Goal: Information Seeking & Learning: Learn about a topic

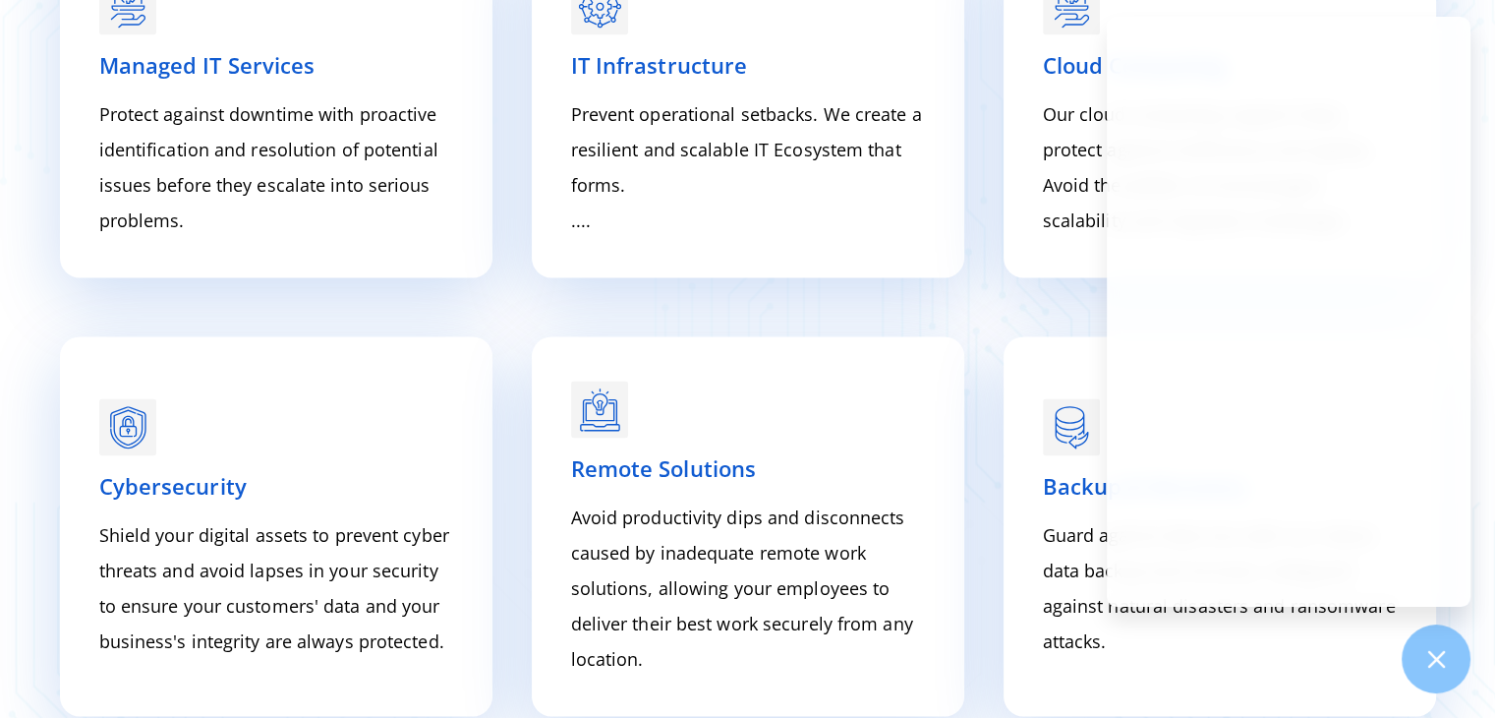
scroll to position [2806, 0]
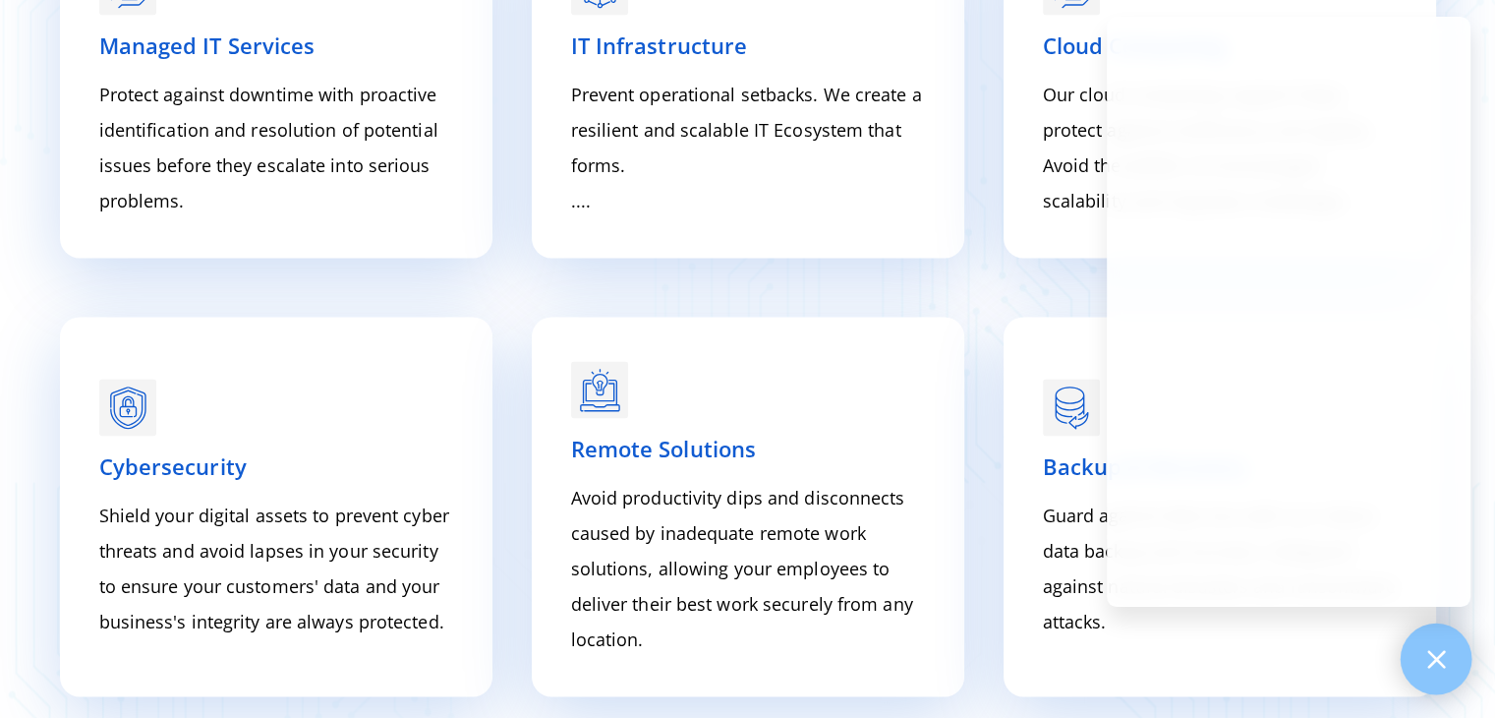
click at [1442, 658] on icon at bounding box center [1437, 659] width 26 height 26
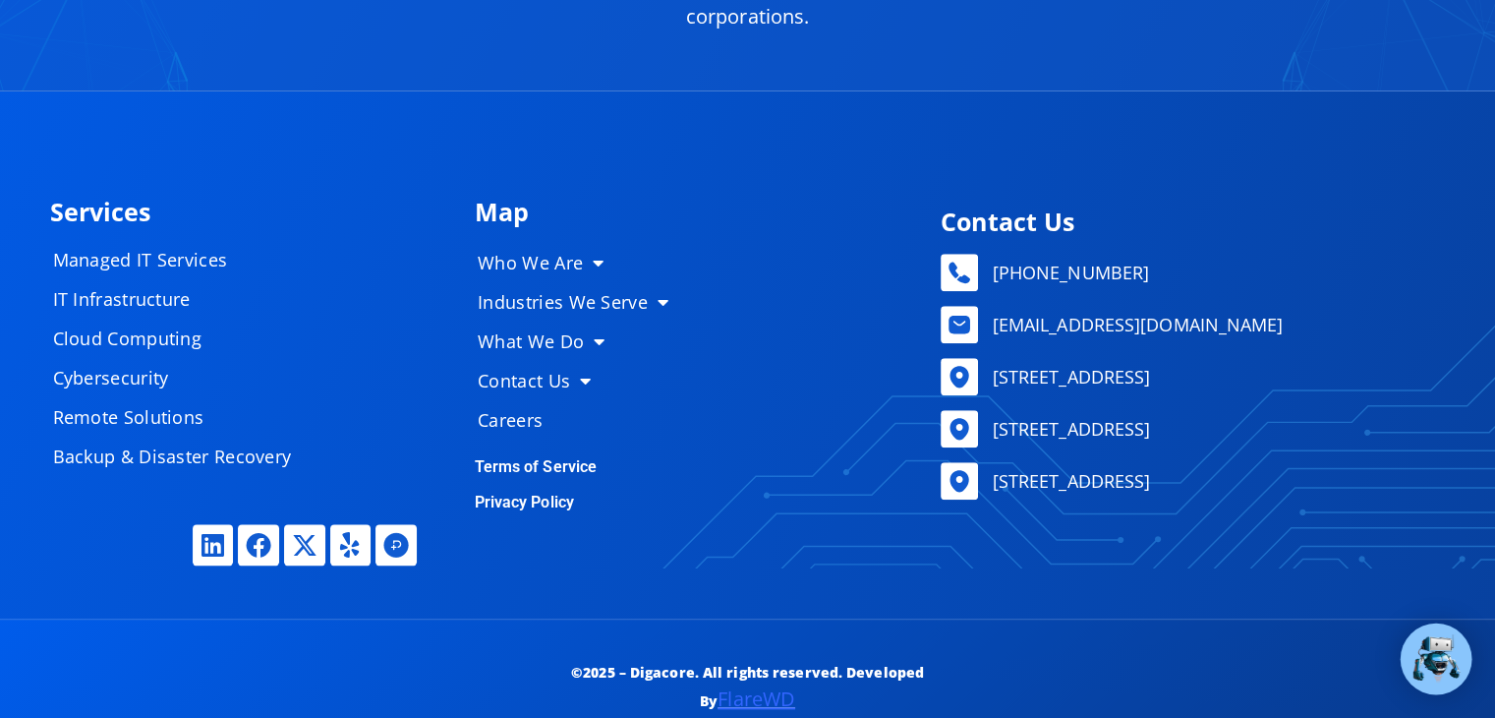
scroll to position [9621, 0]
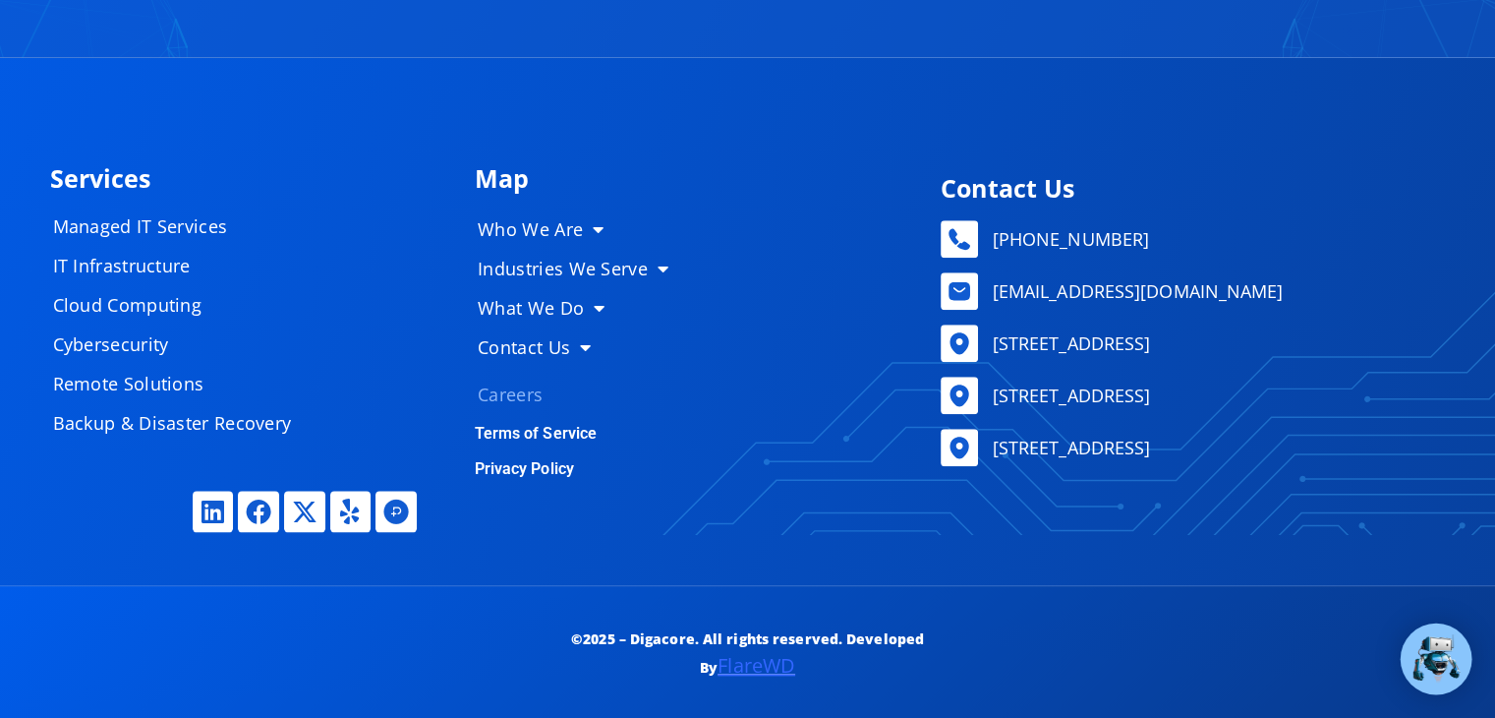
click at [528, 379] on link "Careers" at bounding box center [581, 394] width 246 height 39
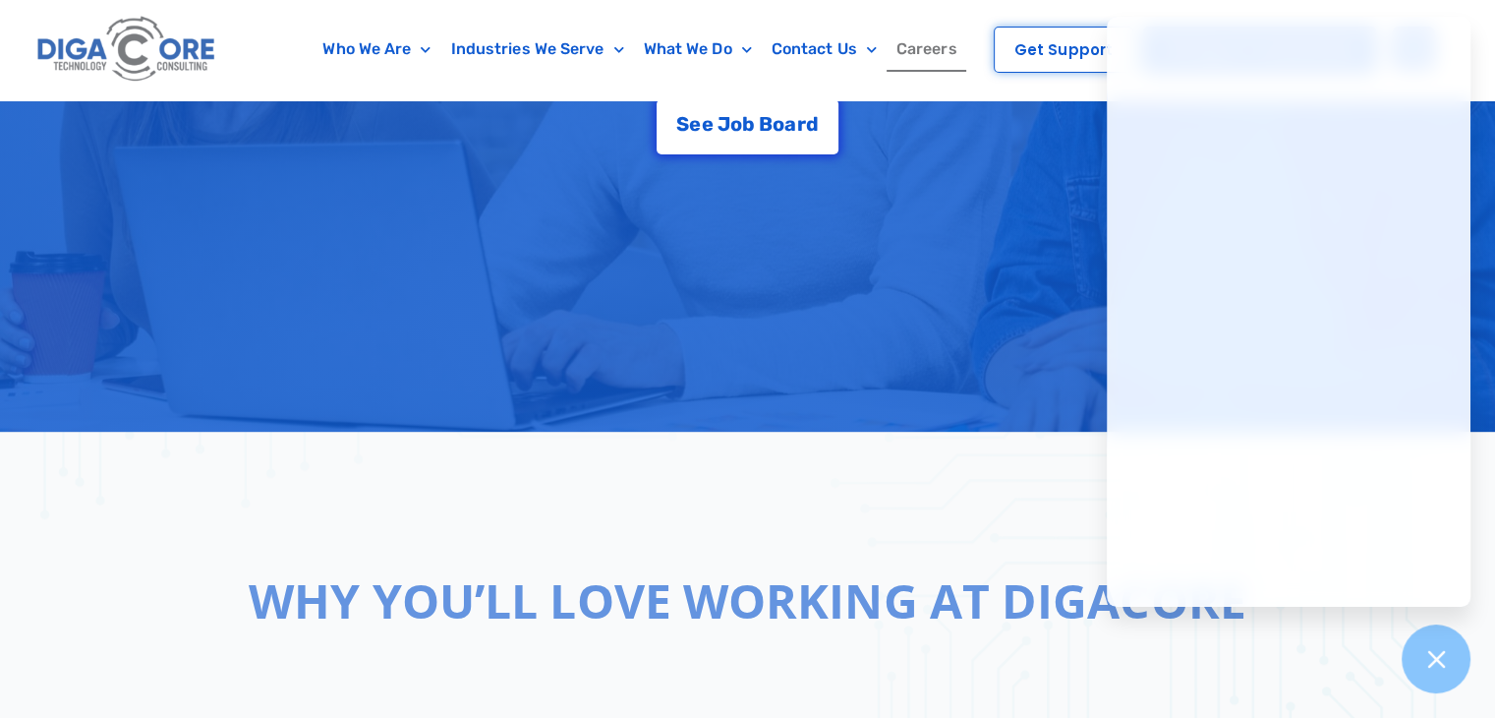
scroll to position [467, 0]
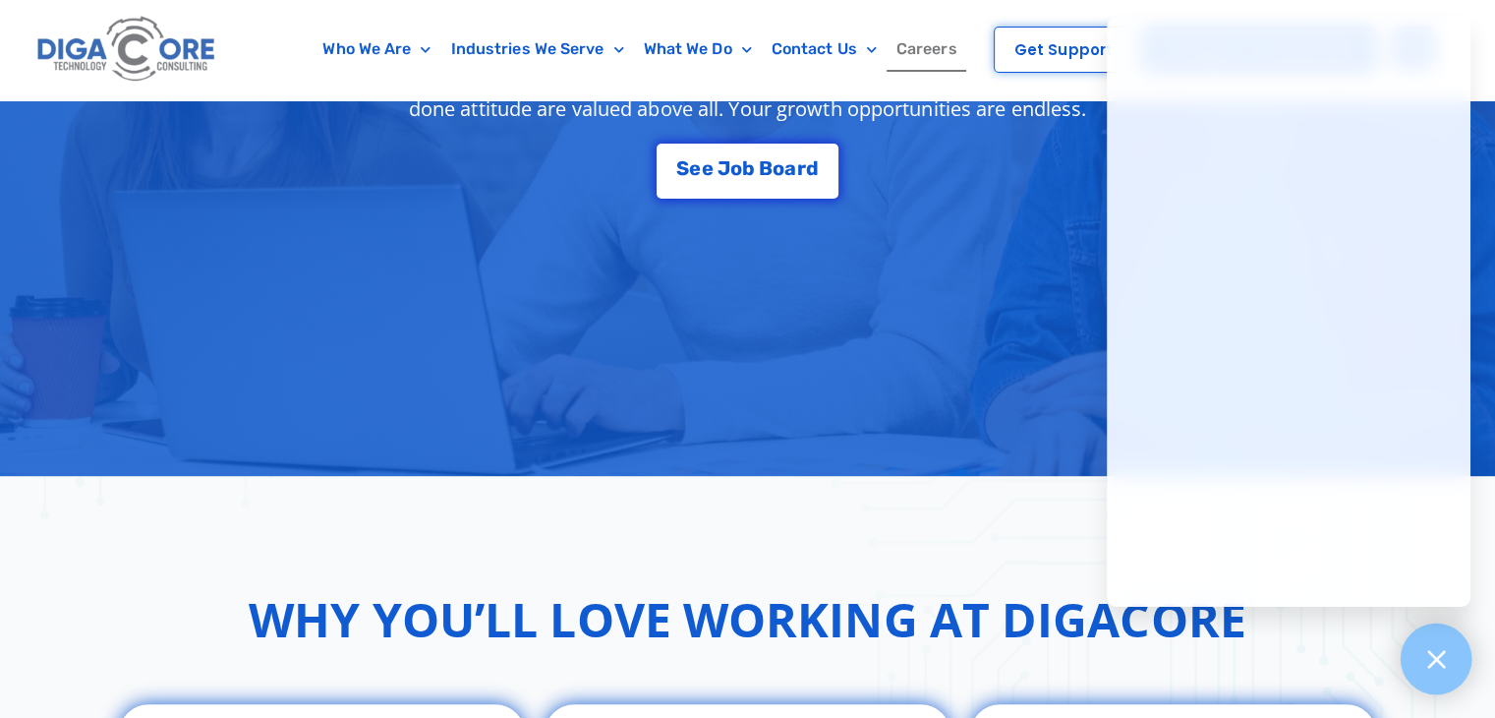
click at [1412, 650] on div at bounding box center [1437, 659] width 72 height 72
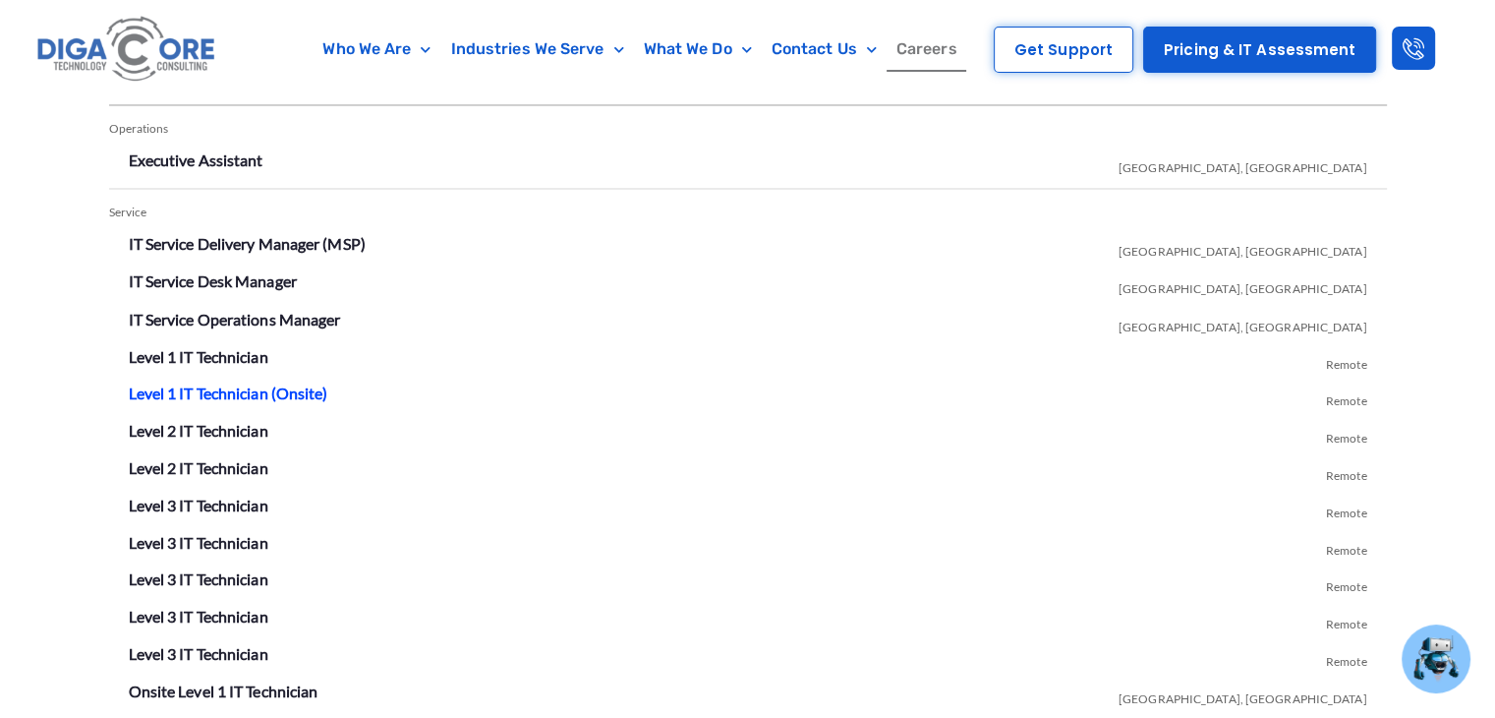
scroll to position [3416, 0]
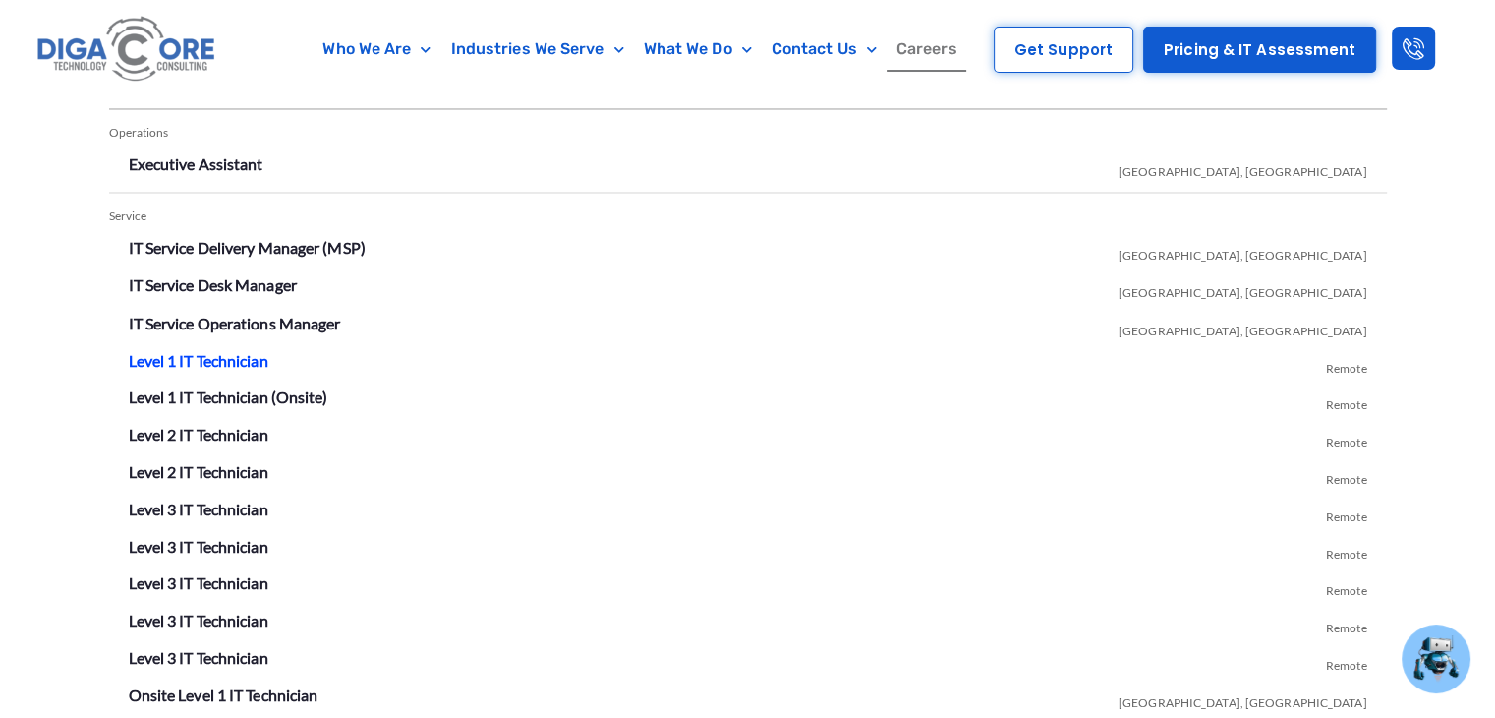
click at [210, 359] on link "Level 1 IT Technician" at bounding box center [199, 359] width 140 height 19
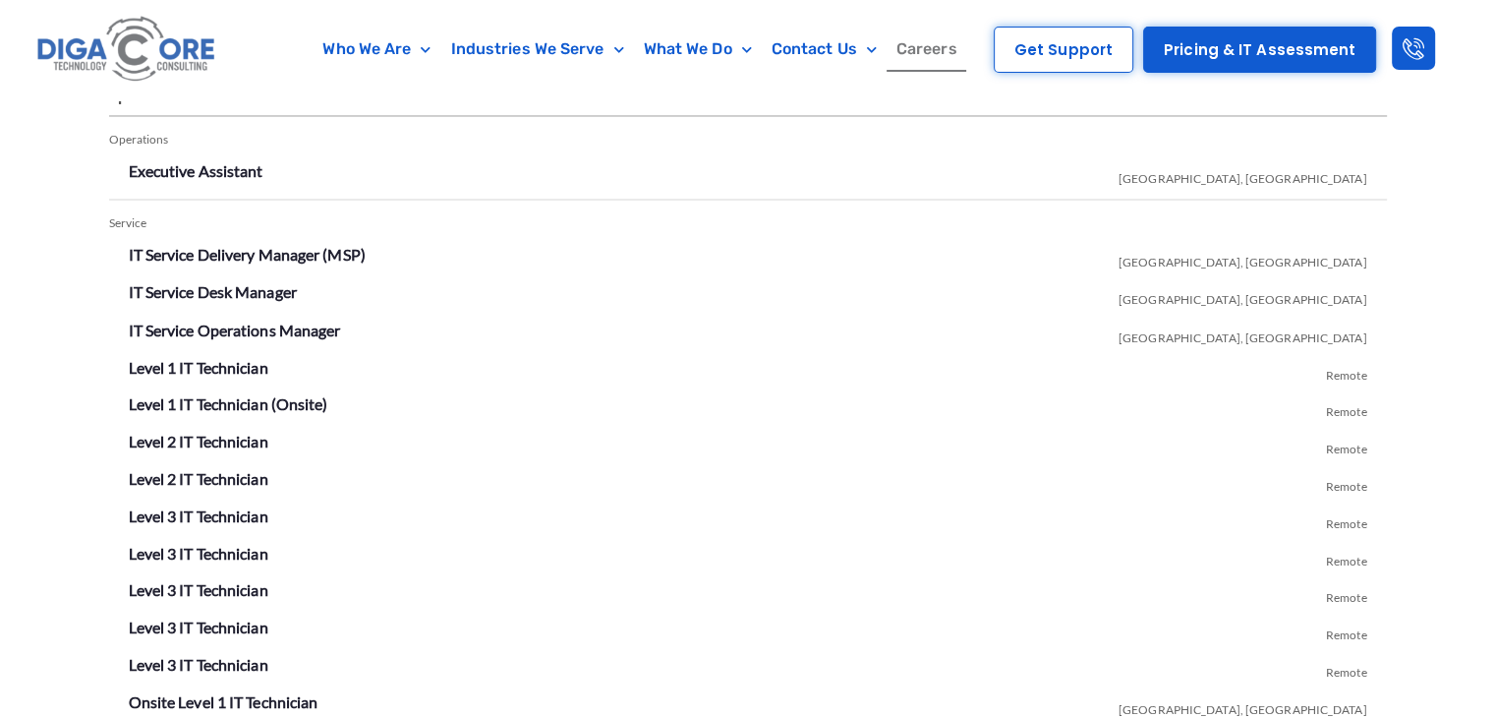
scroll to position [3416, 0]
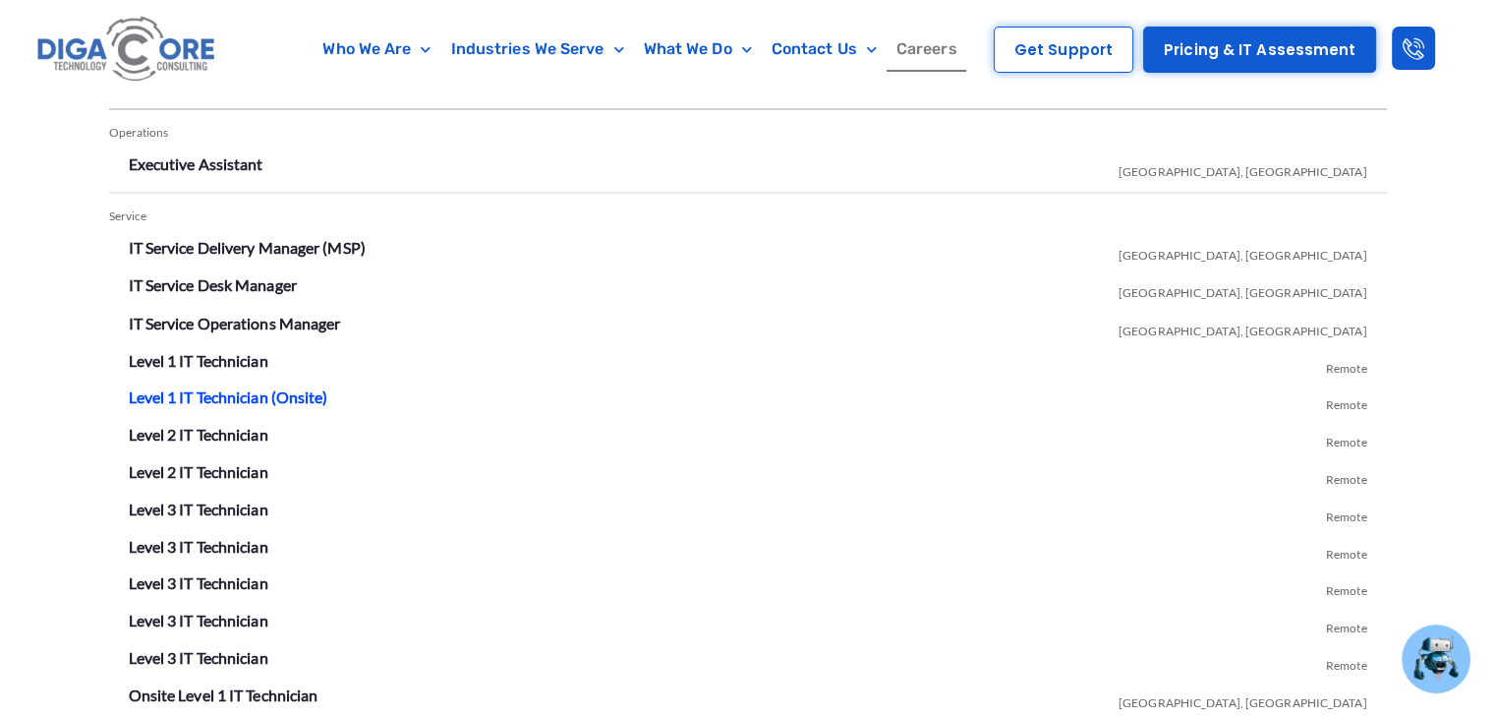
click at [252, 391] on link "Level 1 IT Technician (Onsite)" at bounding box center [229, 395] width 200 height 19
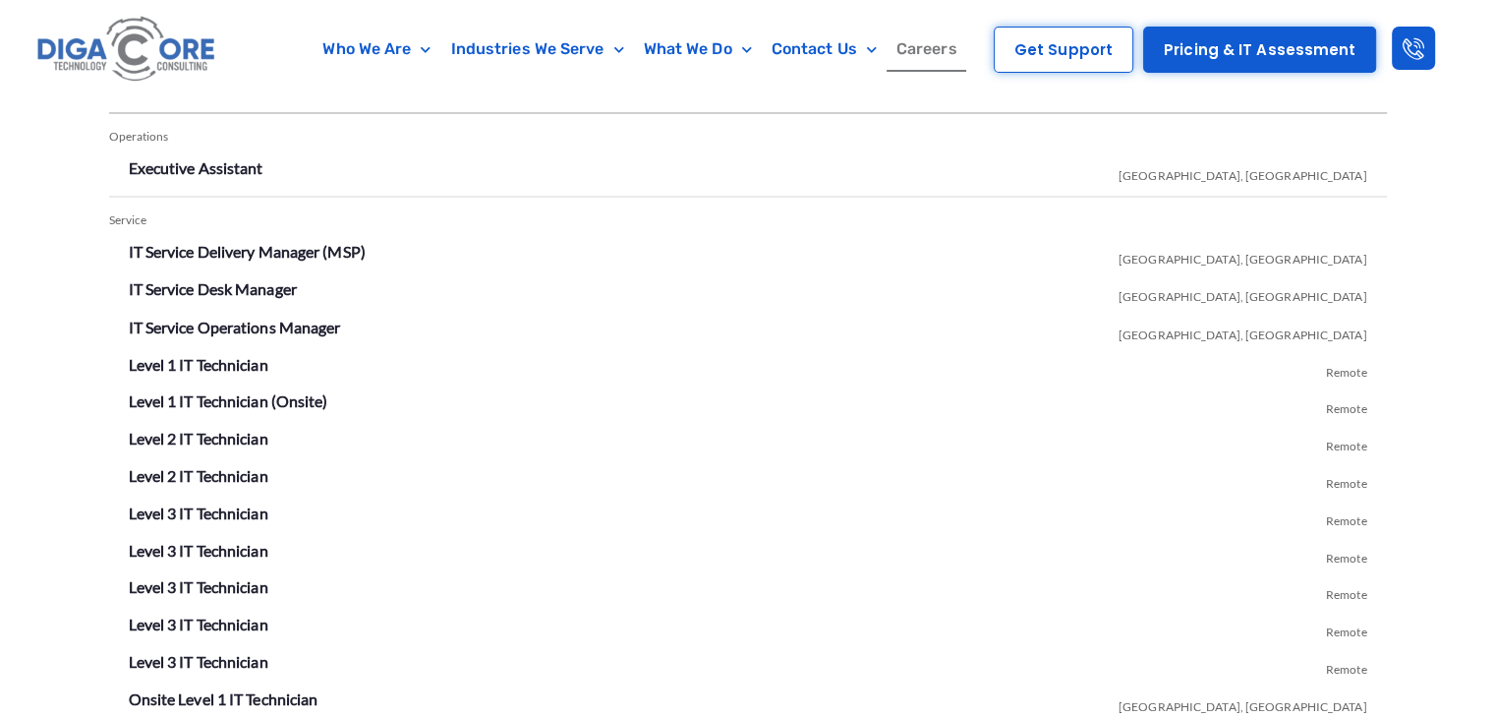
scroll to position [3416, 0]
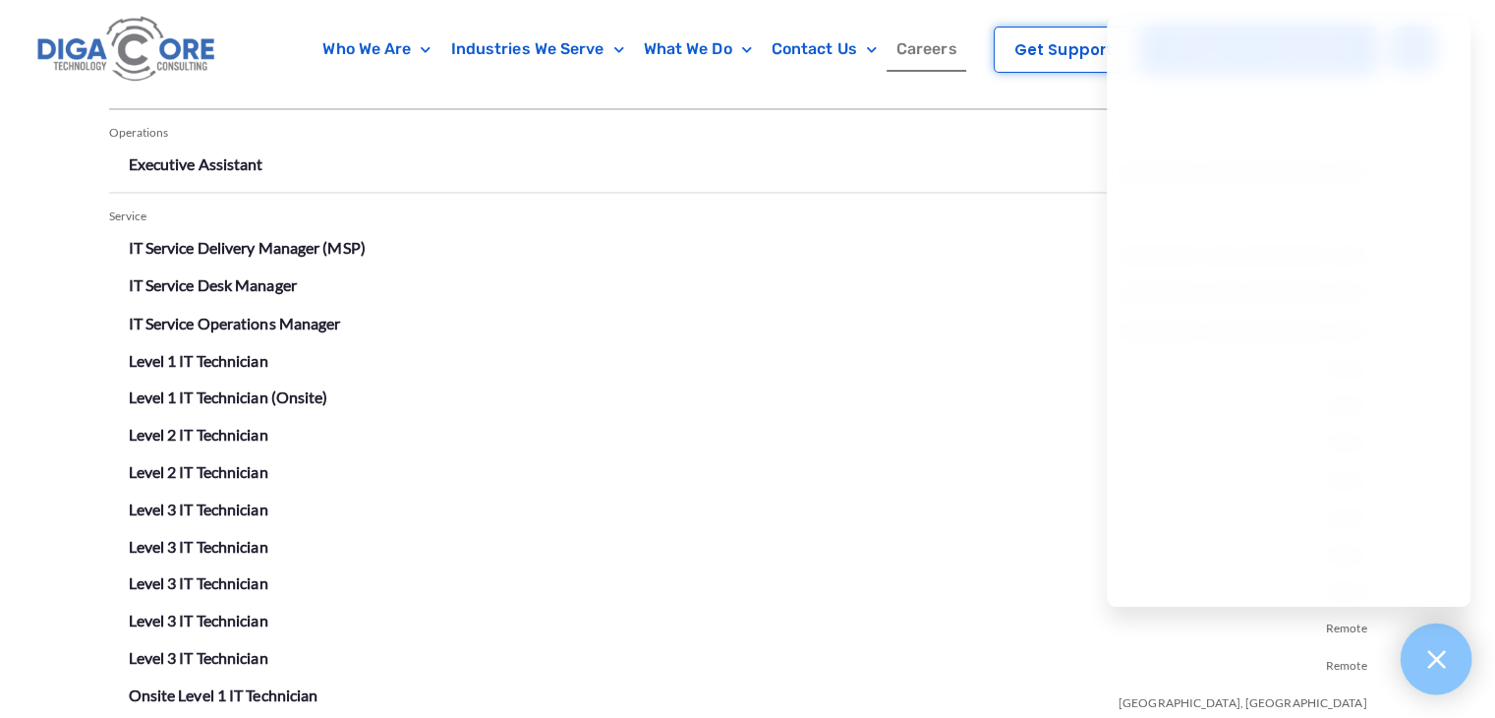
click at [1449, 666] on div at bounding box center [1437, 659] width 72 height 72
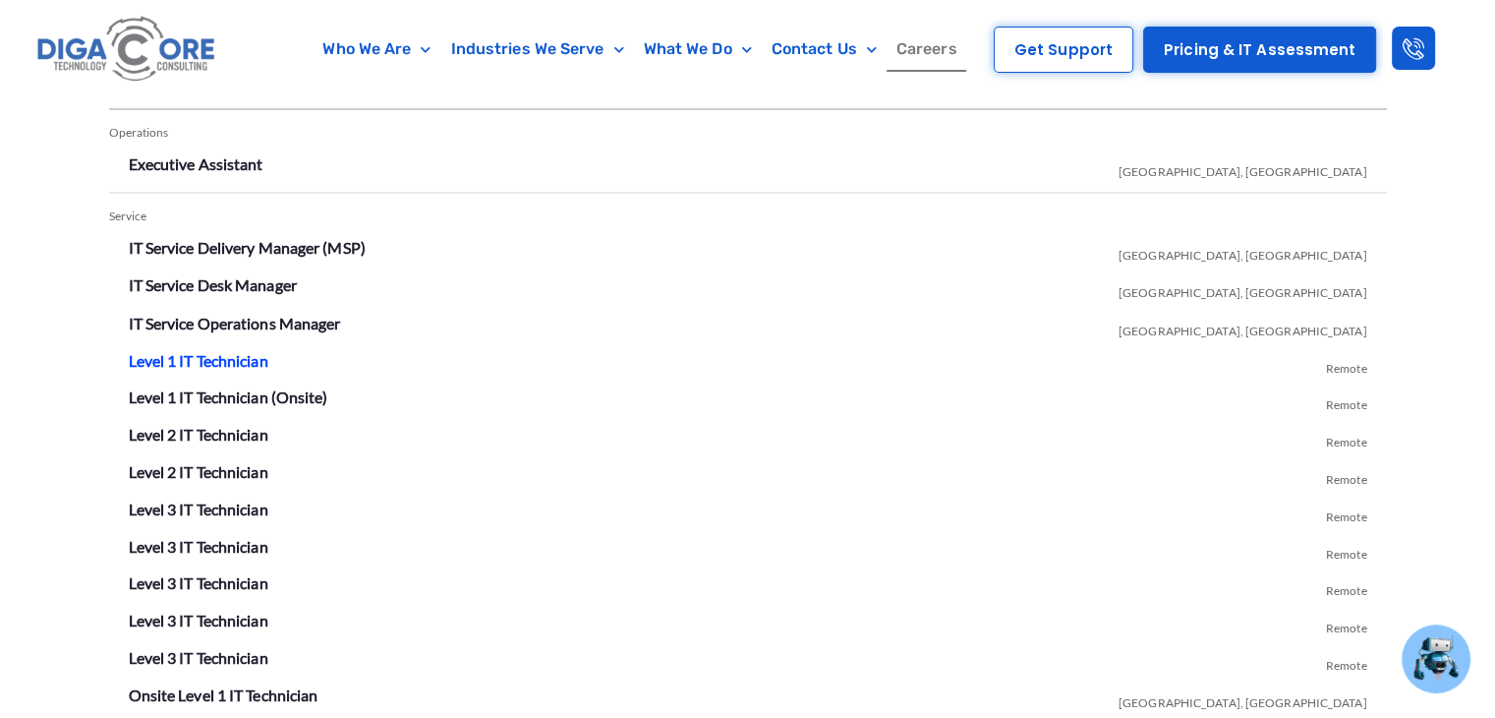
click at [170, 359] on link "Level 1 IT Technician" at bounding box center [199, 359] width 140 height 19
